Goal: Task Accomplishment & Management: Manage account settings

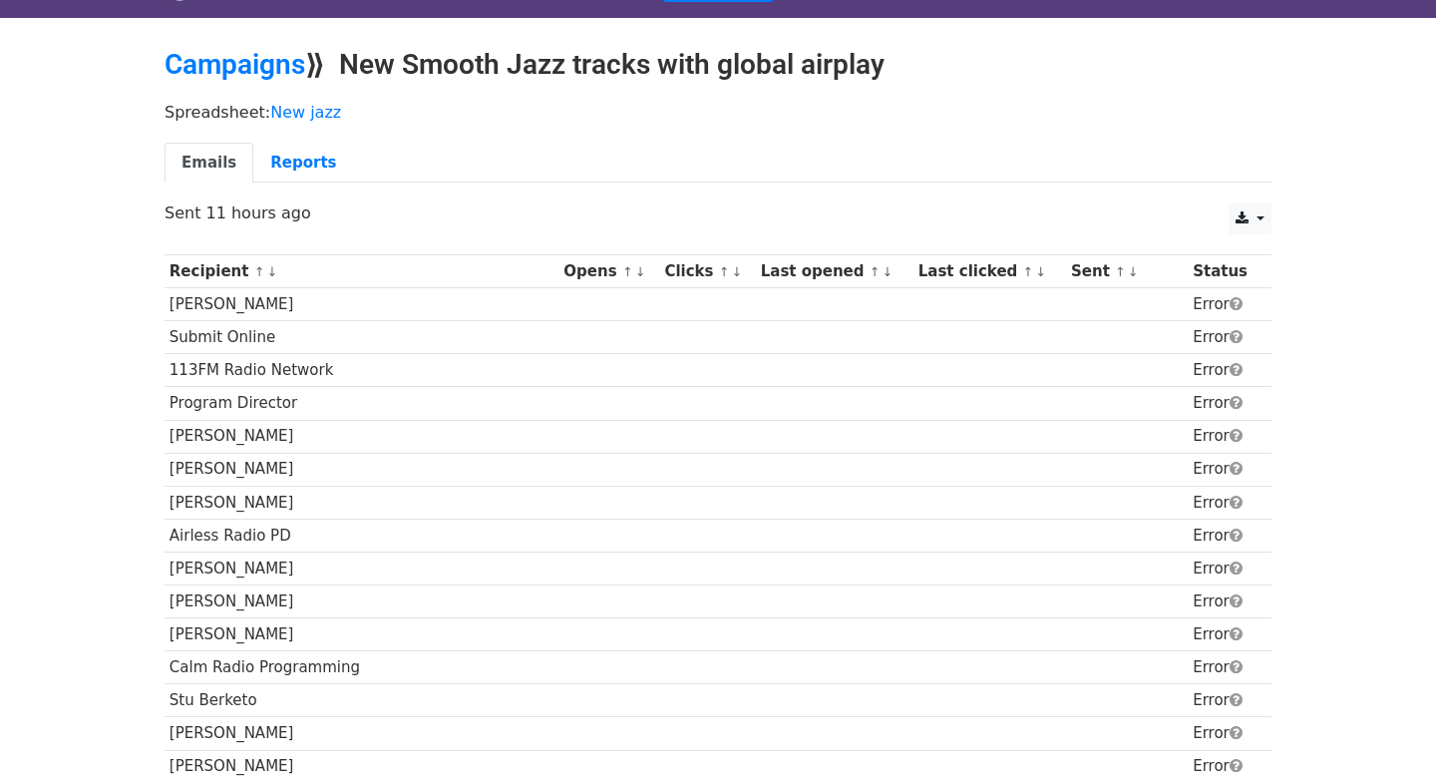
scroll to position [39, 0]
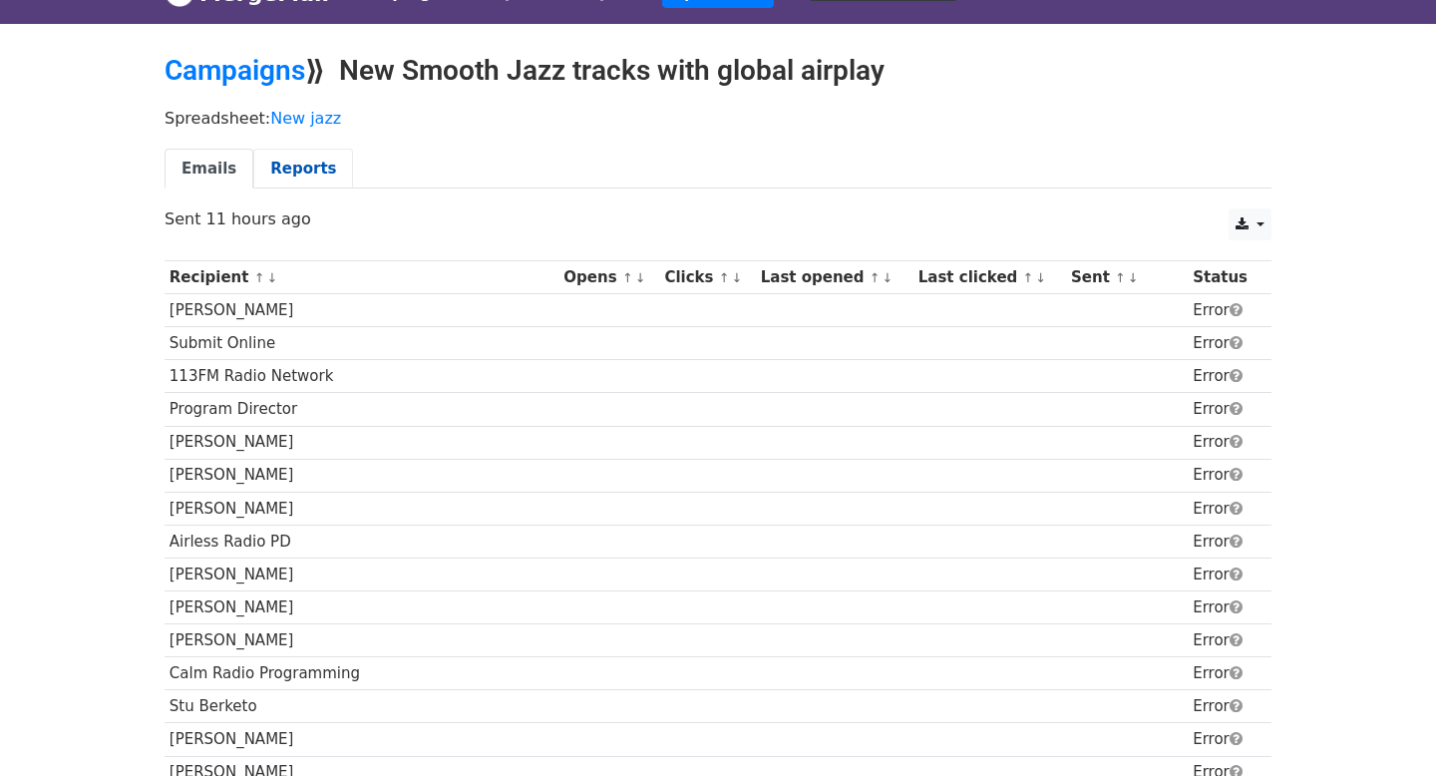
click at [293, 167] on link "Reports" at bounding box center [303, 169] width 100 height 41
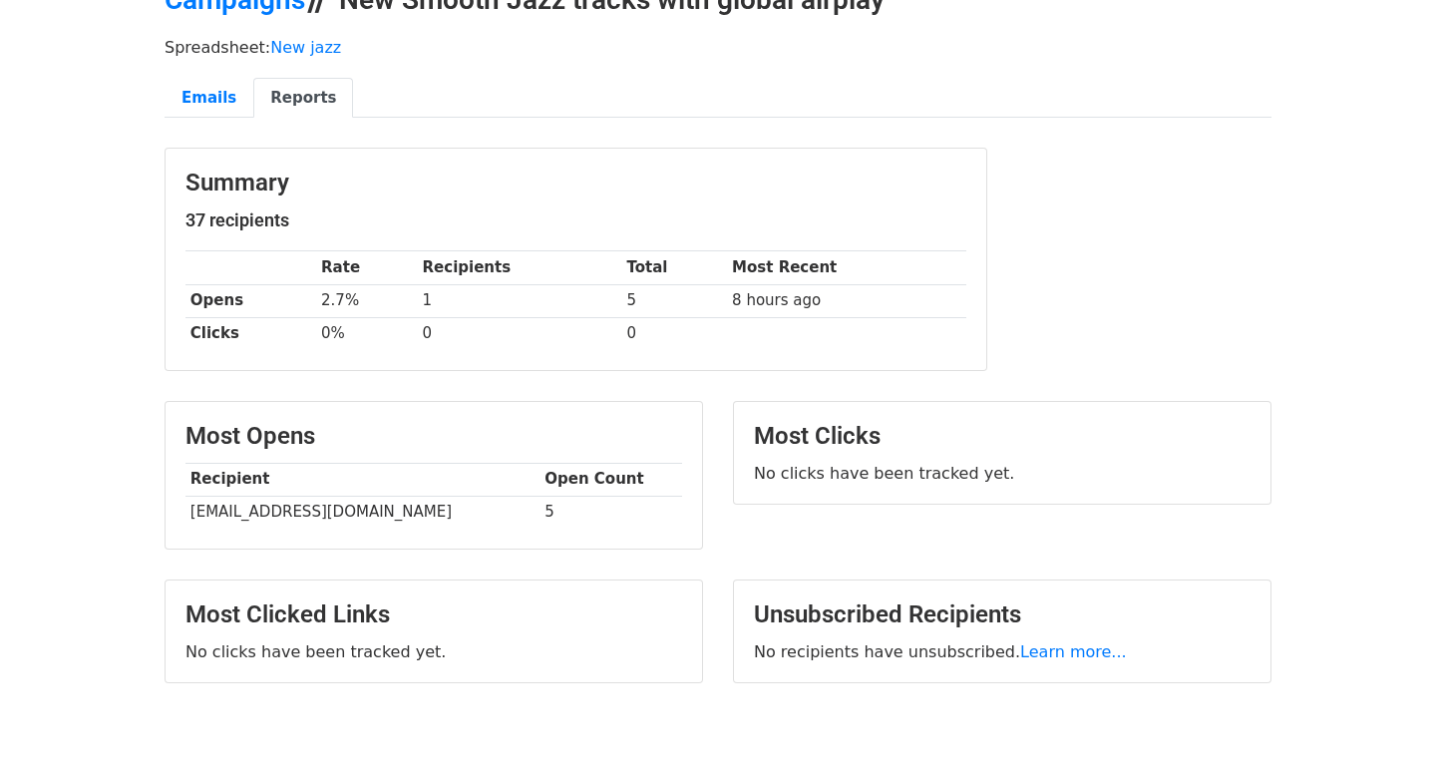
scroll to position [82, 0]
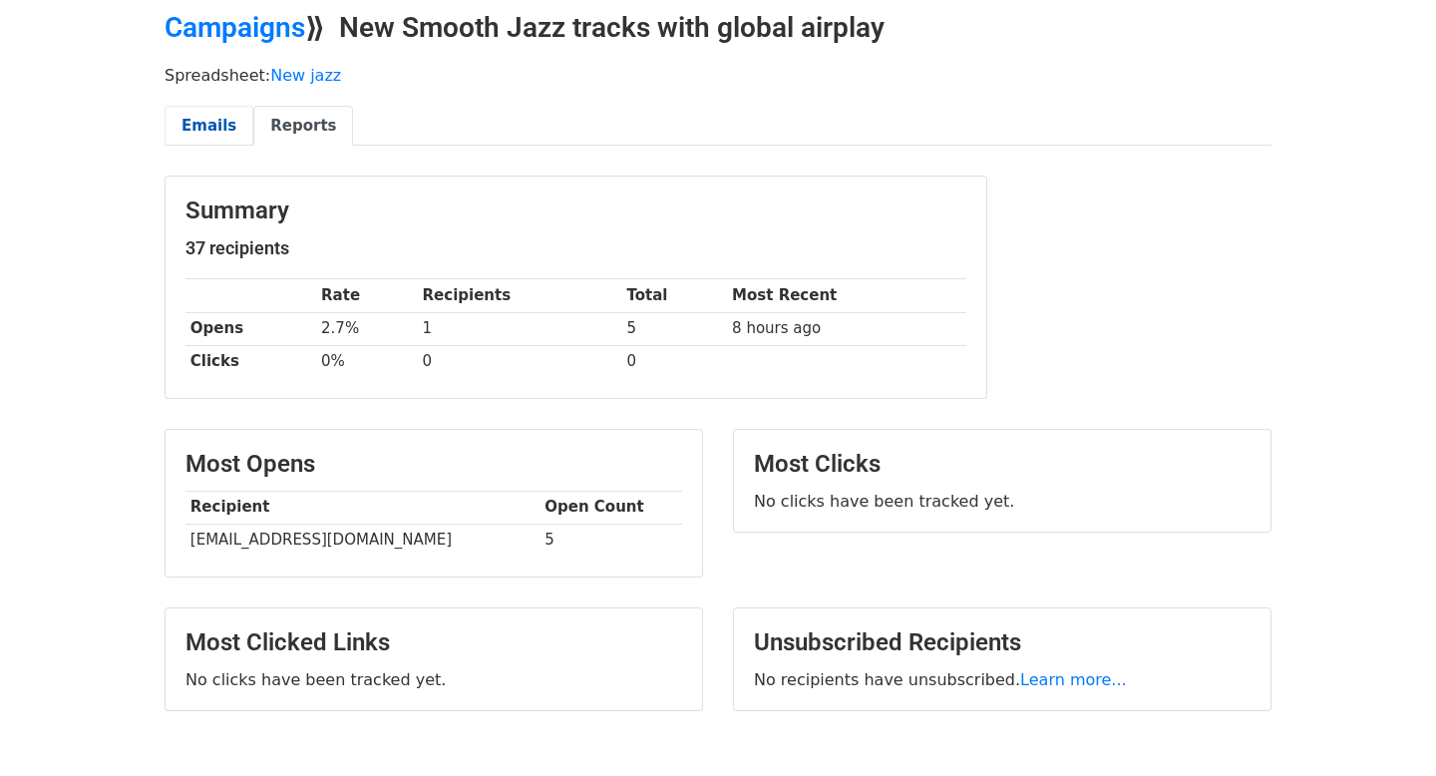
click at [212, 124] on link "Emails" at bounding box center [209, 126] width 89 height 41
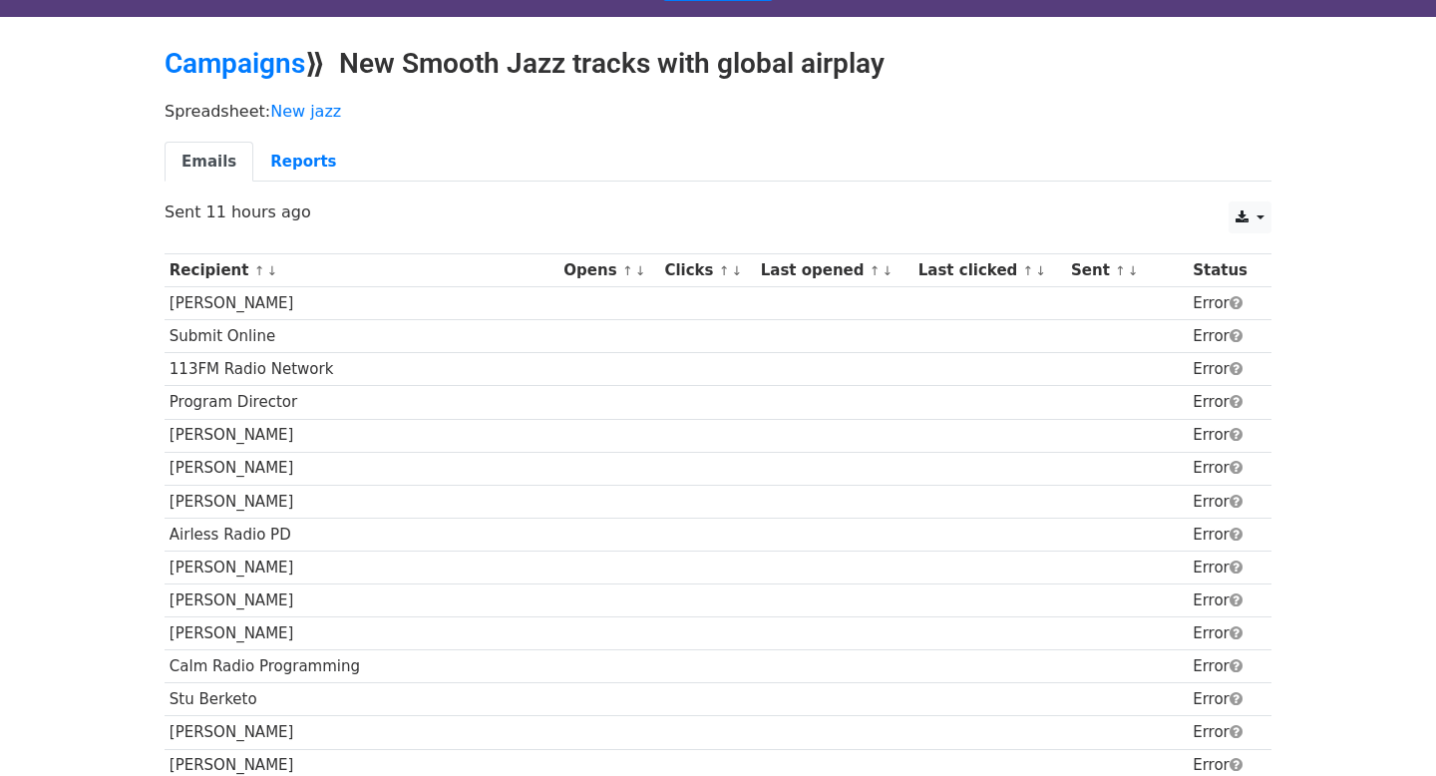
scroll to position [45, 0]
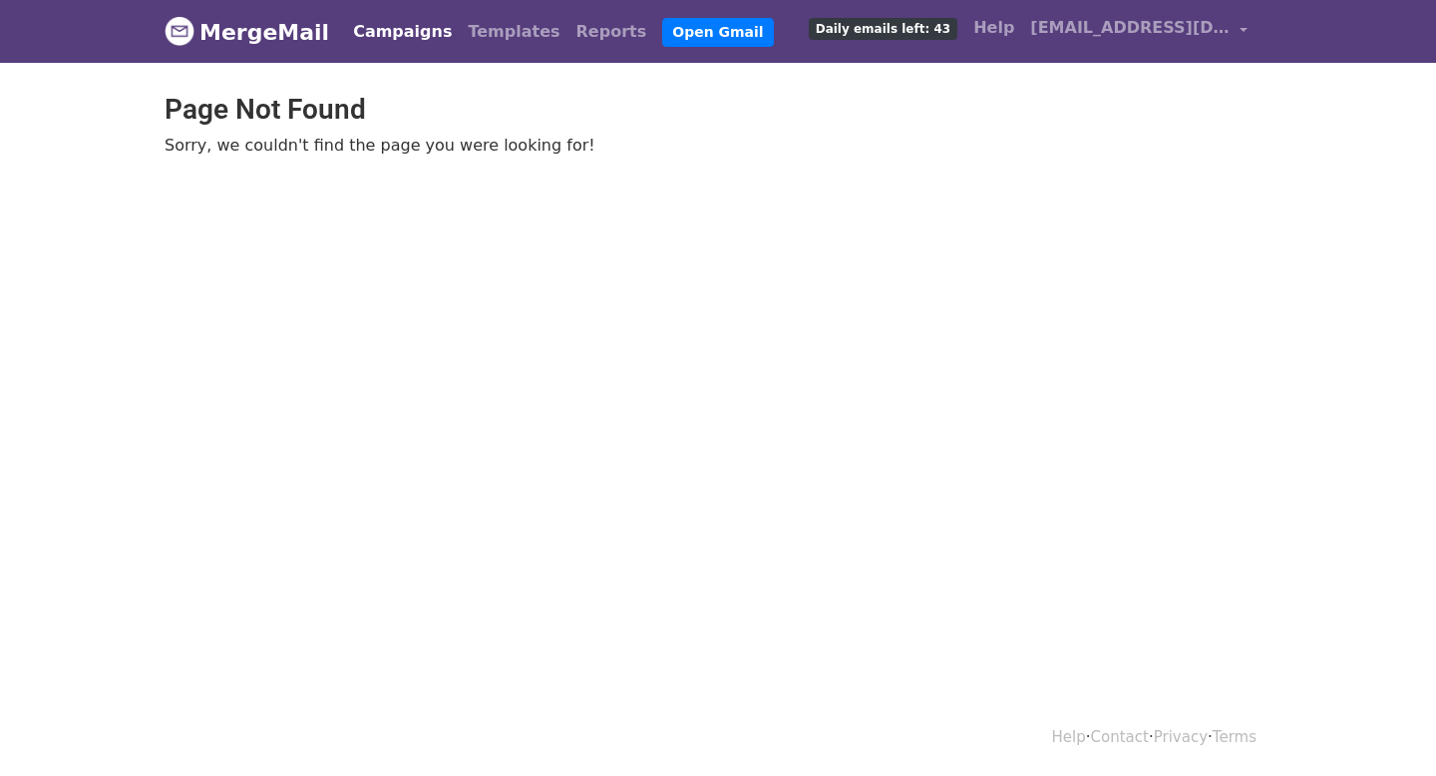
scroll to position [2, 0]
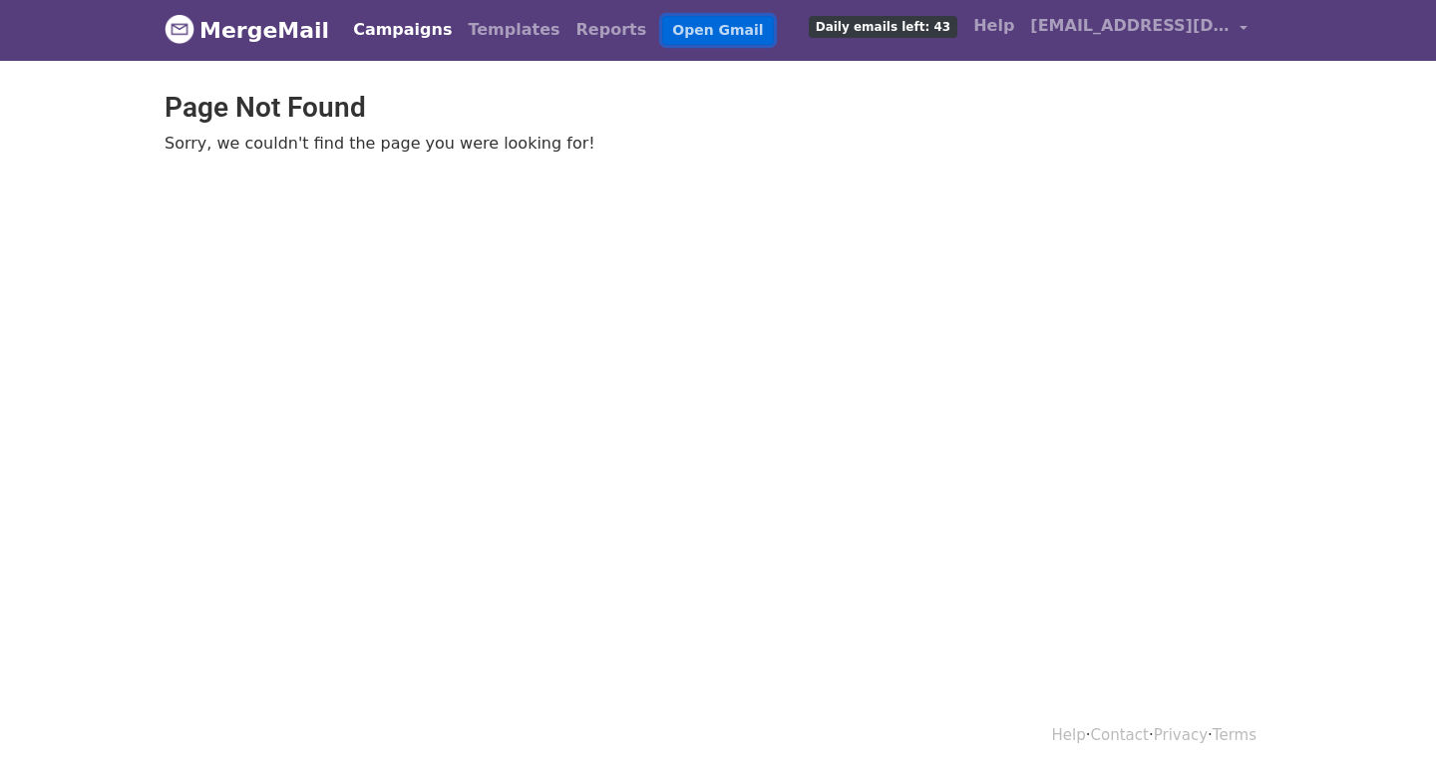
click at [670, 29] on link "Open Gmail" at bounding box center [717, 30] width 111 height 29
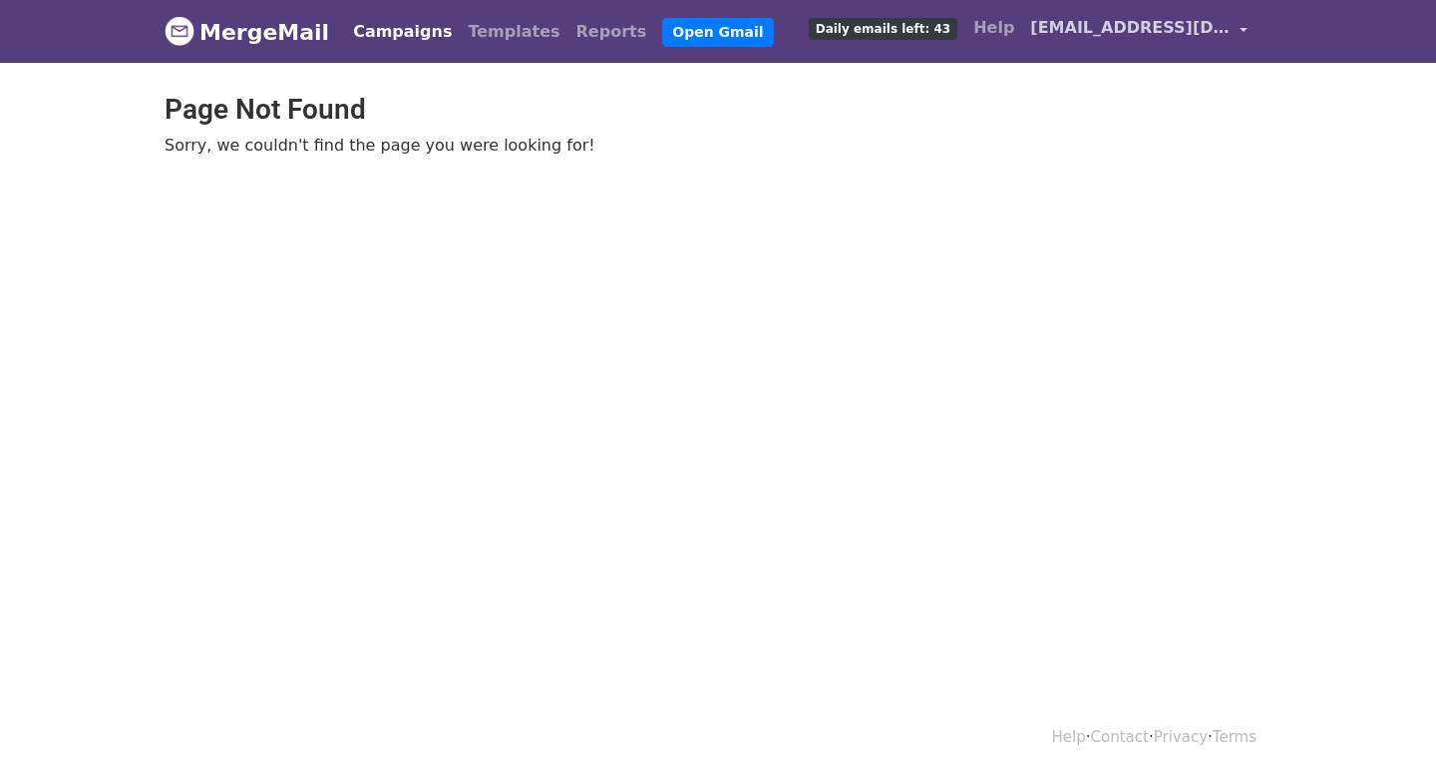
click at [1239, 27] on link "[EMAIL_ADDRESS][DOMAIN_NAME]" at bounding box center [1138, 31] width 233 height 47
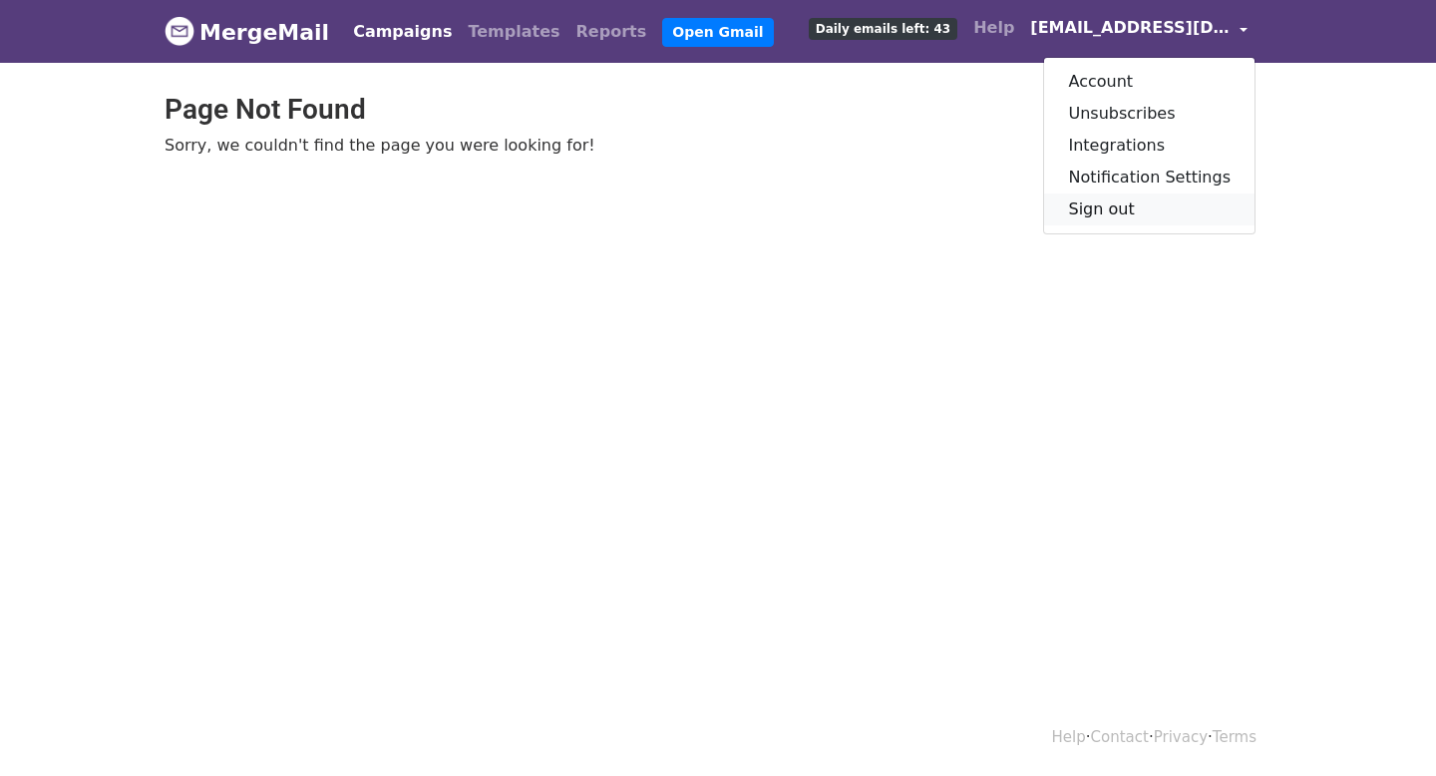
click at [1110, 211] on link "Sign out" at bounding box center [1149, 210] width 210 height 32
